Goal: Information Seeking & Learning: Learn about a topic

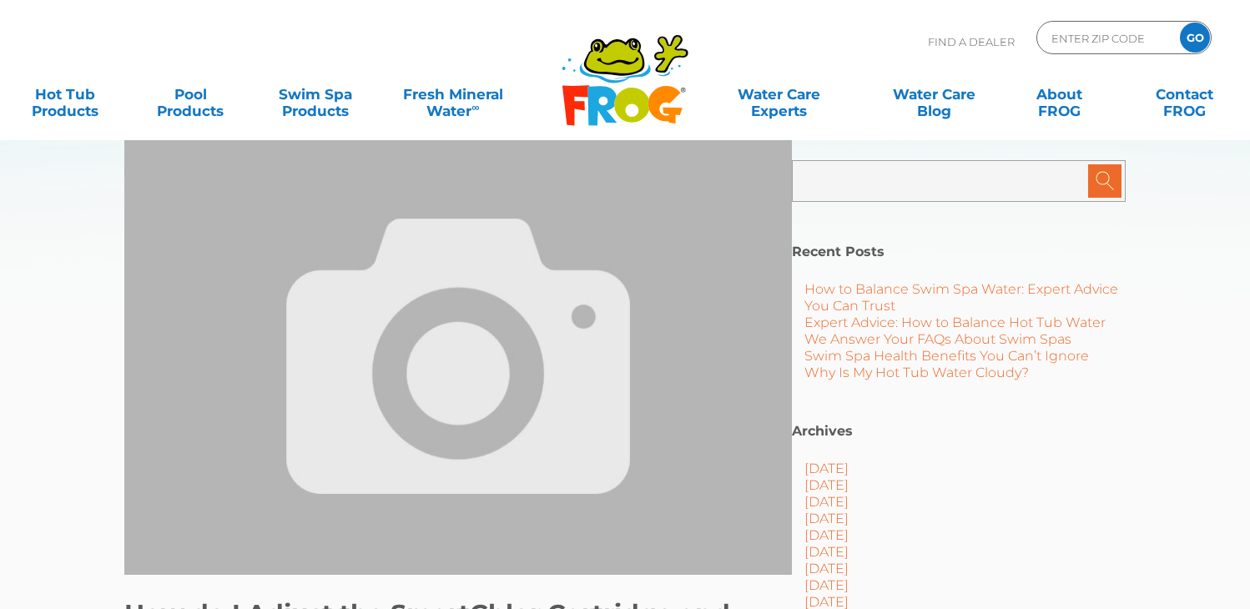
click at [941, 178] on input "text" at bounding box center [884, 180] width 159 height 33
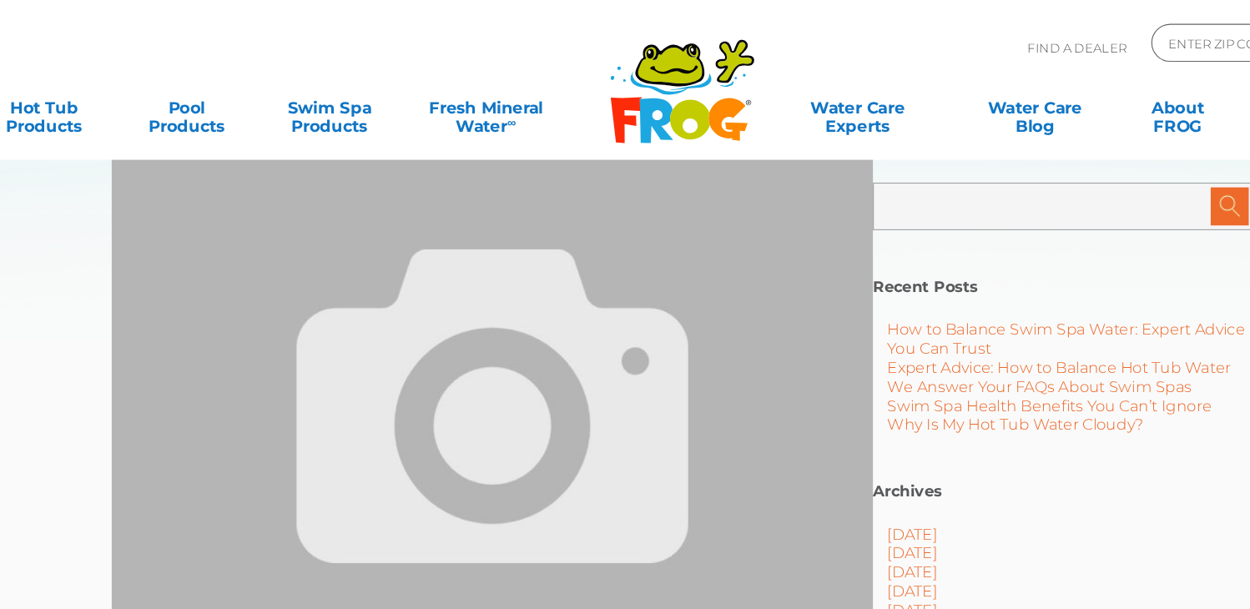
type input "Search Posts"
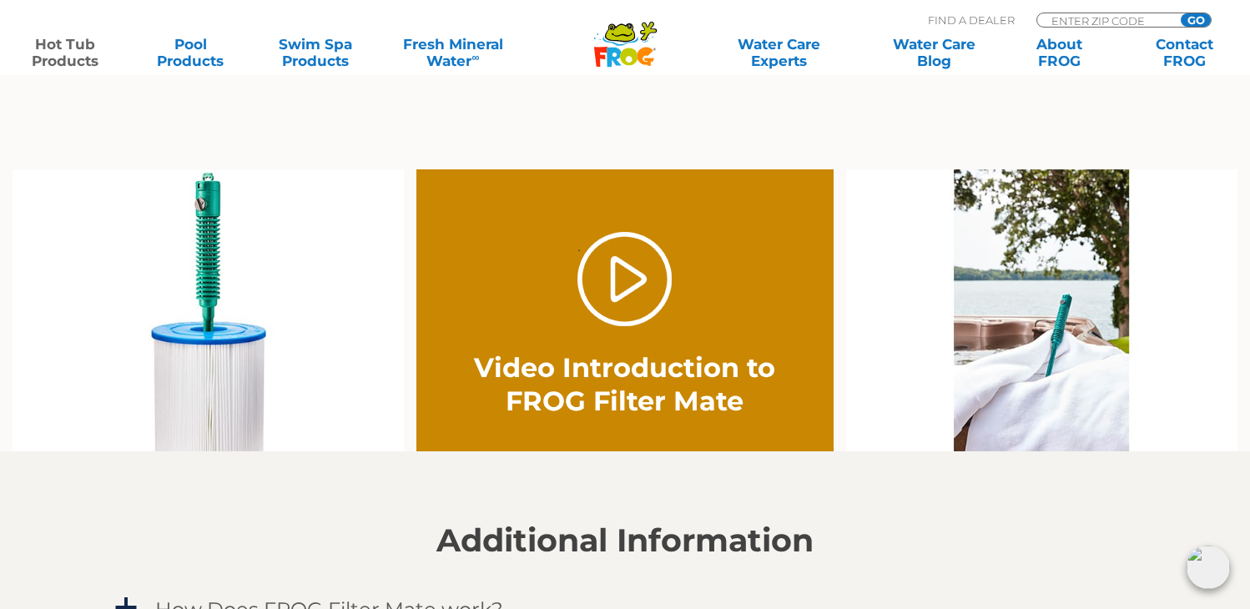
scroll to position [1098, 0]
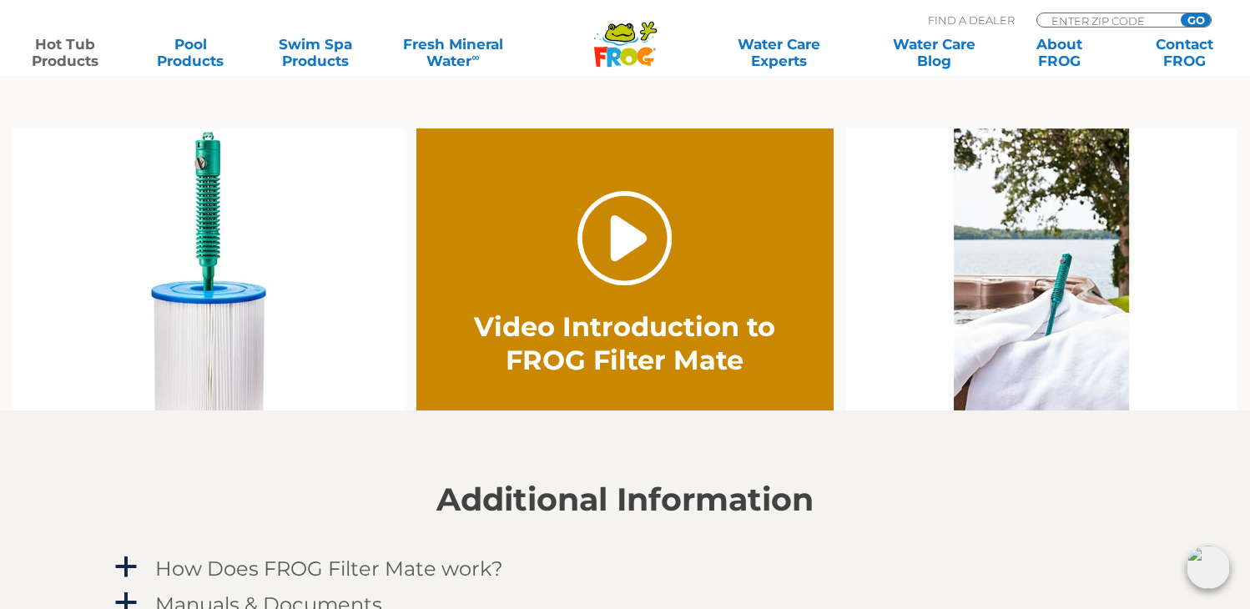
click at [632, 239] on link "." at bounding box center [624, 238] width 94 height 94
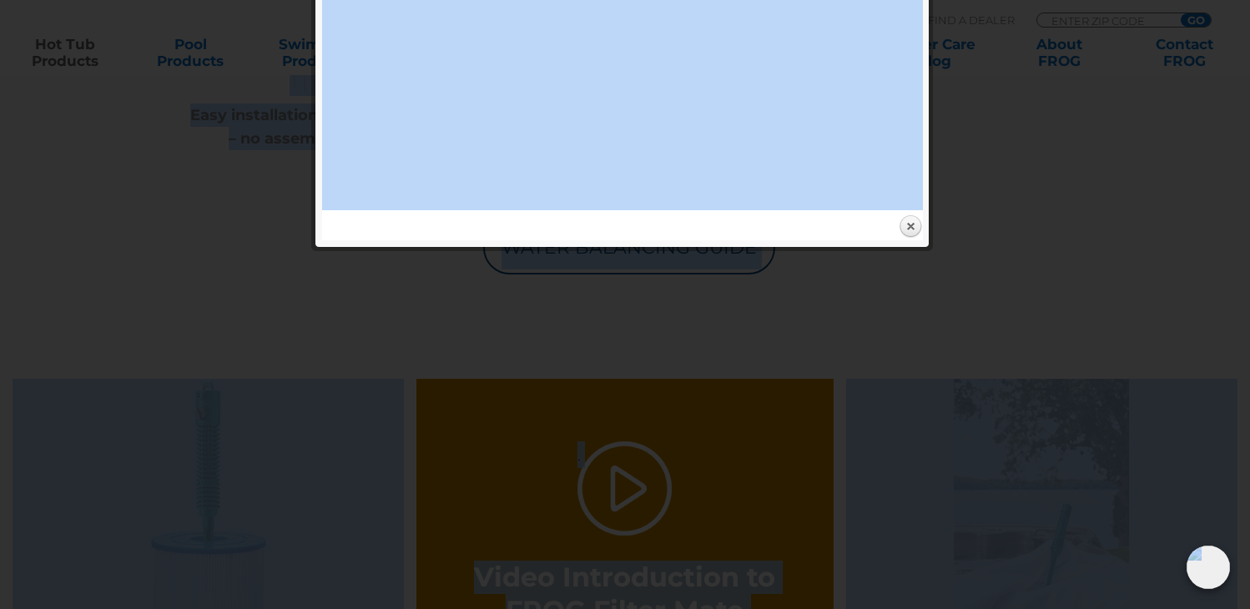
drag, startPoint x: 78, startPoint y: 3, endPoint x: 35, endPoint y: -110, distance: 120.7
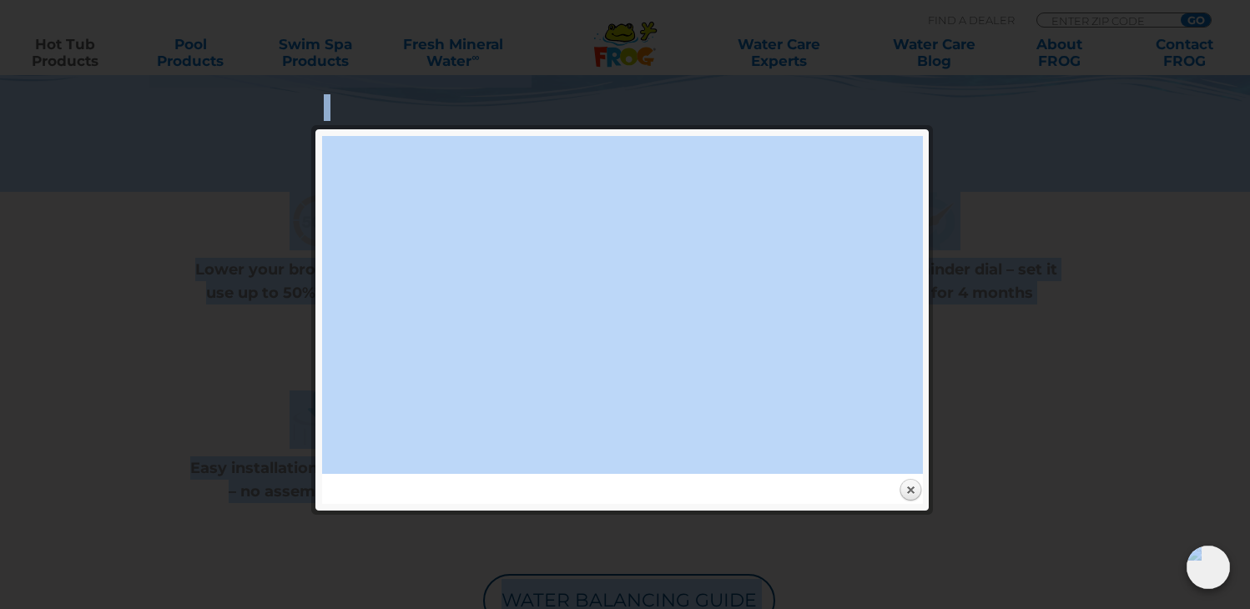
scroll to position [1098, 0]
